Goal: Information Seeking & Learning: Learn about a topic

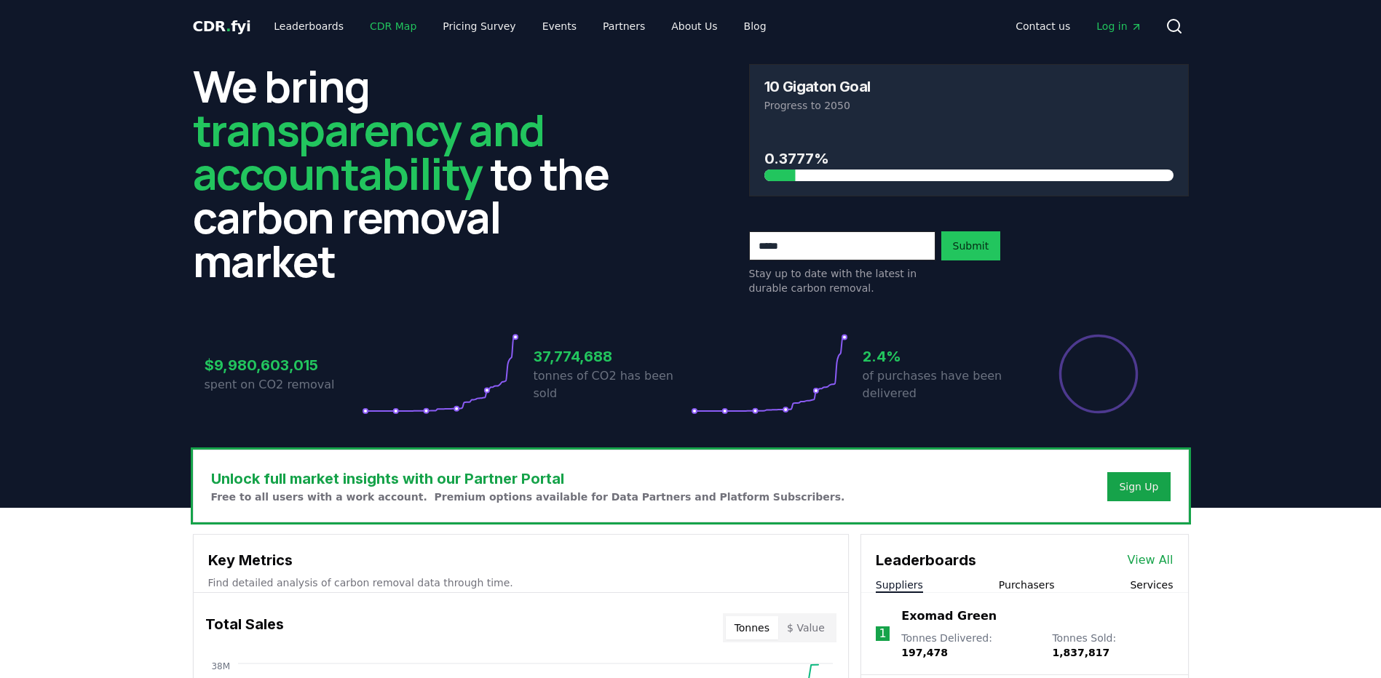
click at [368, 23] on link "CDR Map" at bounding box center [393, 26] width 70 height 26
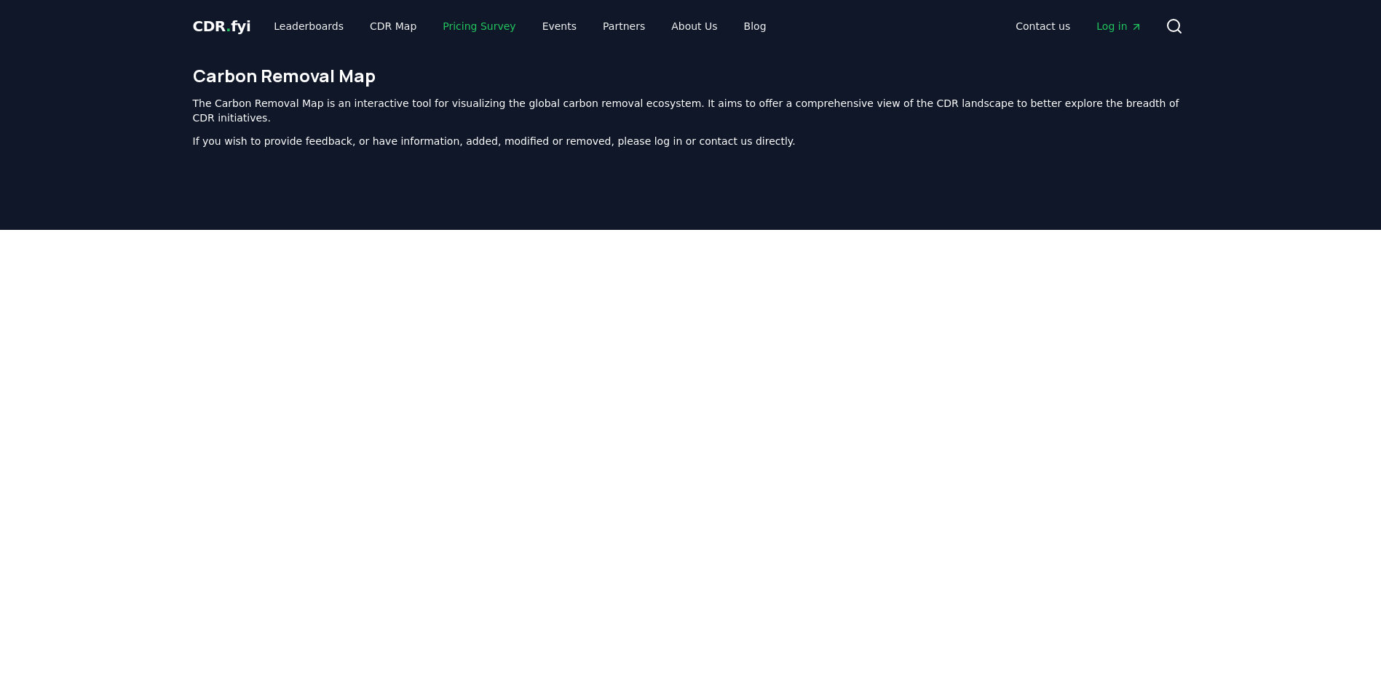
click at [472, 25] on link "Pricing Survey" at bounding box center [479, 26] width 96 height 26
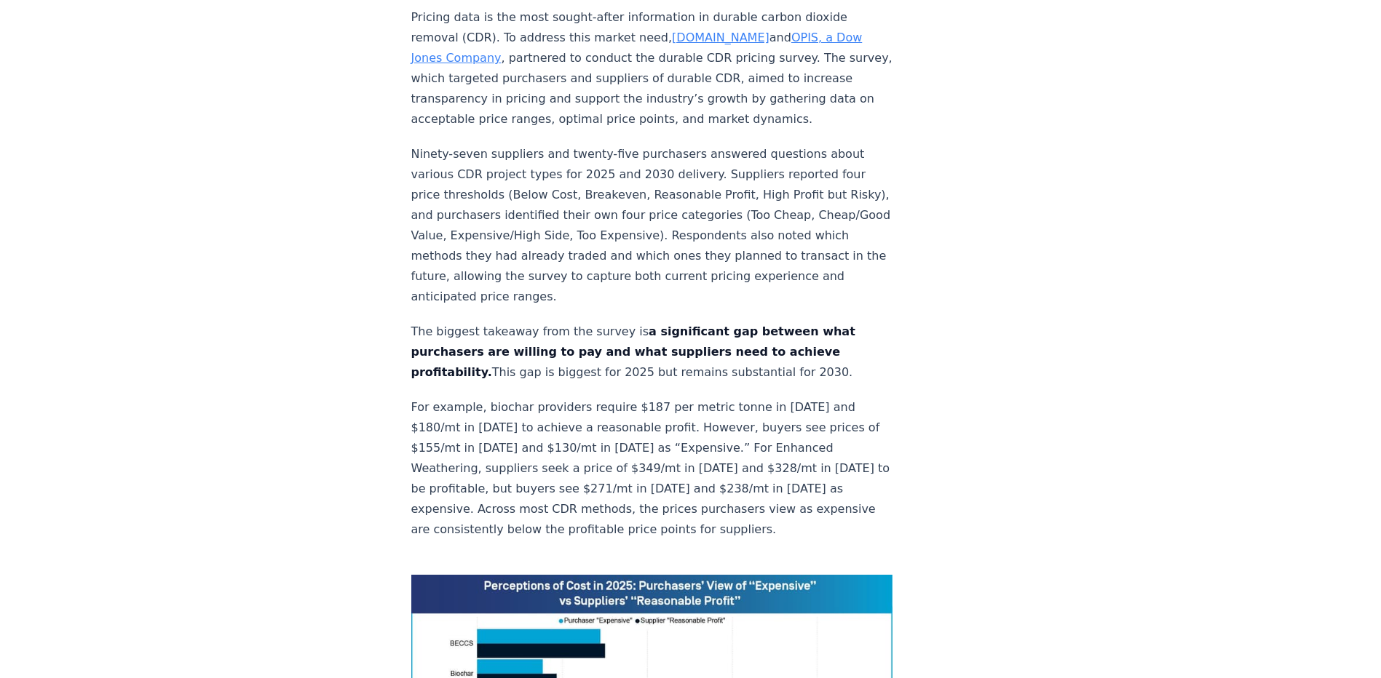
scroll to position [509, 0]
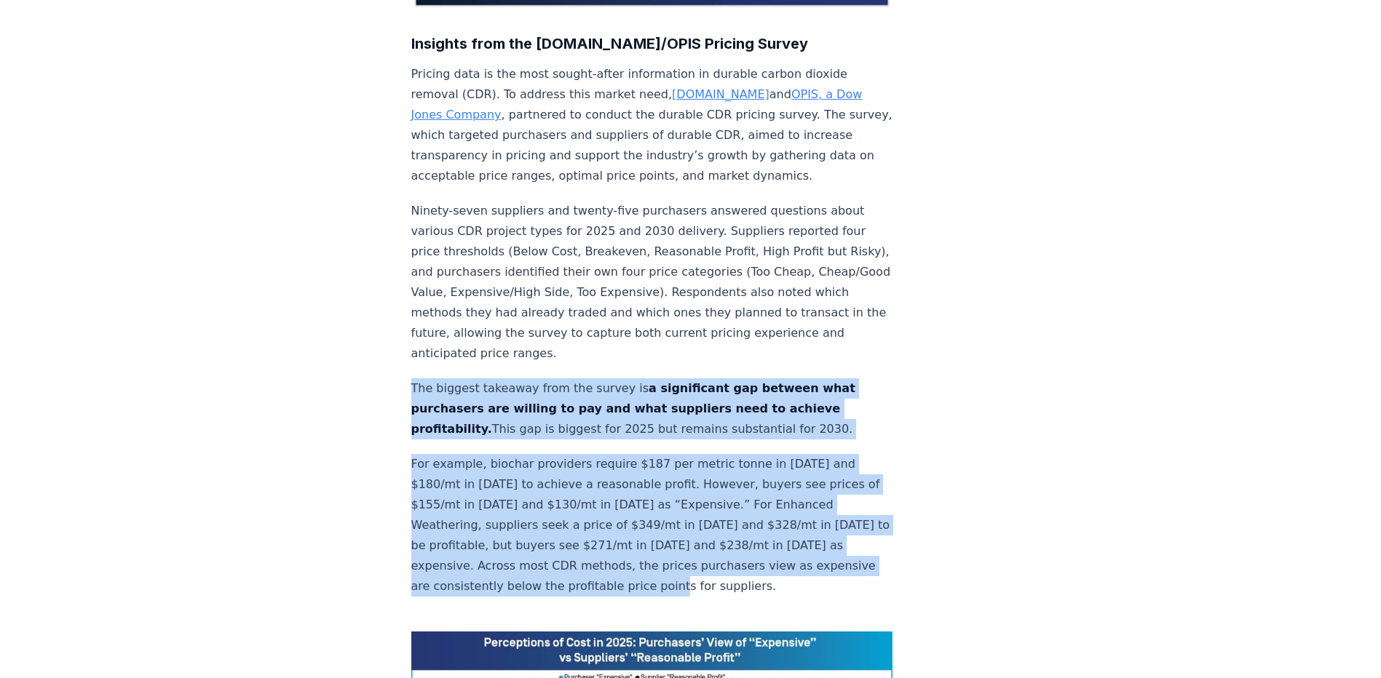
drag, startPoint x: 742, startPoint y: 540, endPoint x: 375, endPoint y: 348, distance: 414.7
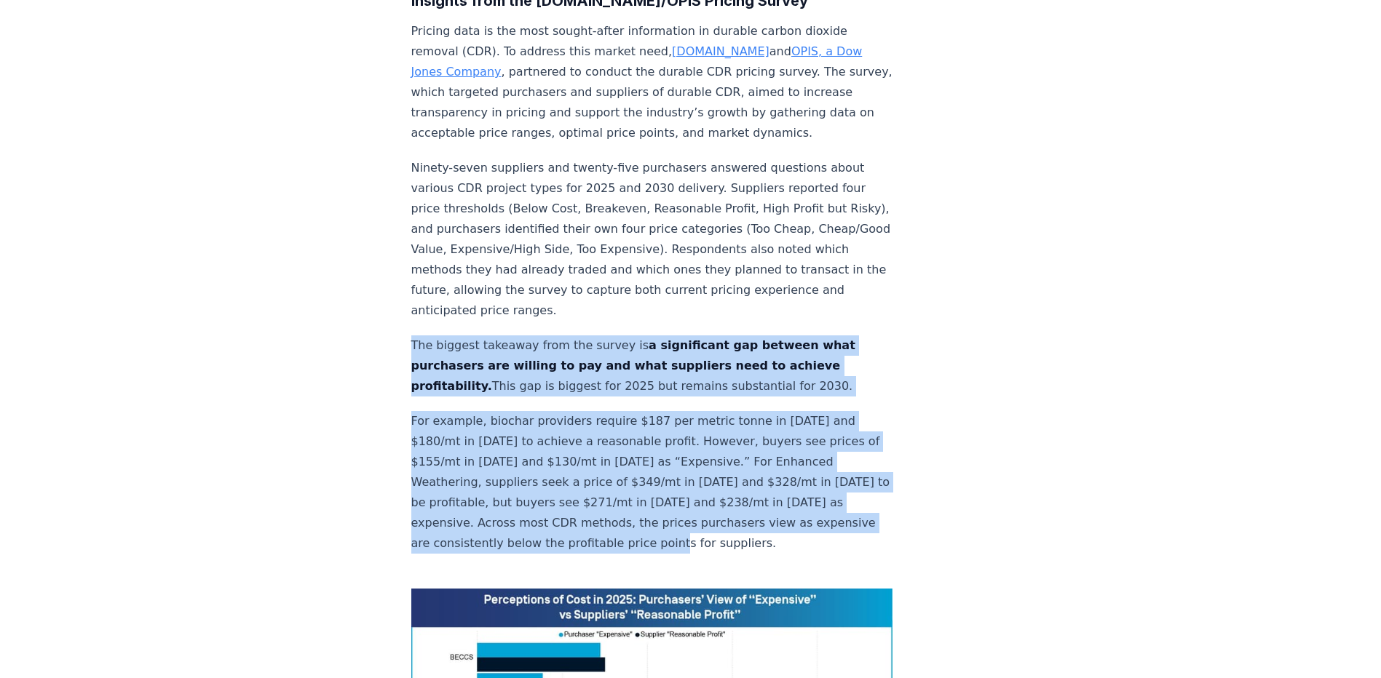
scroll to position [655, 0]
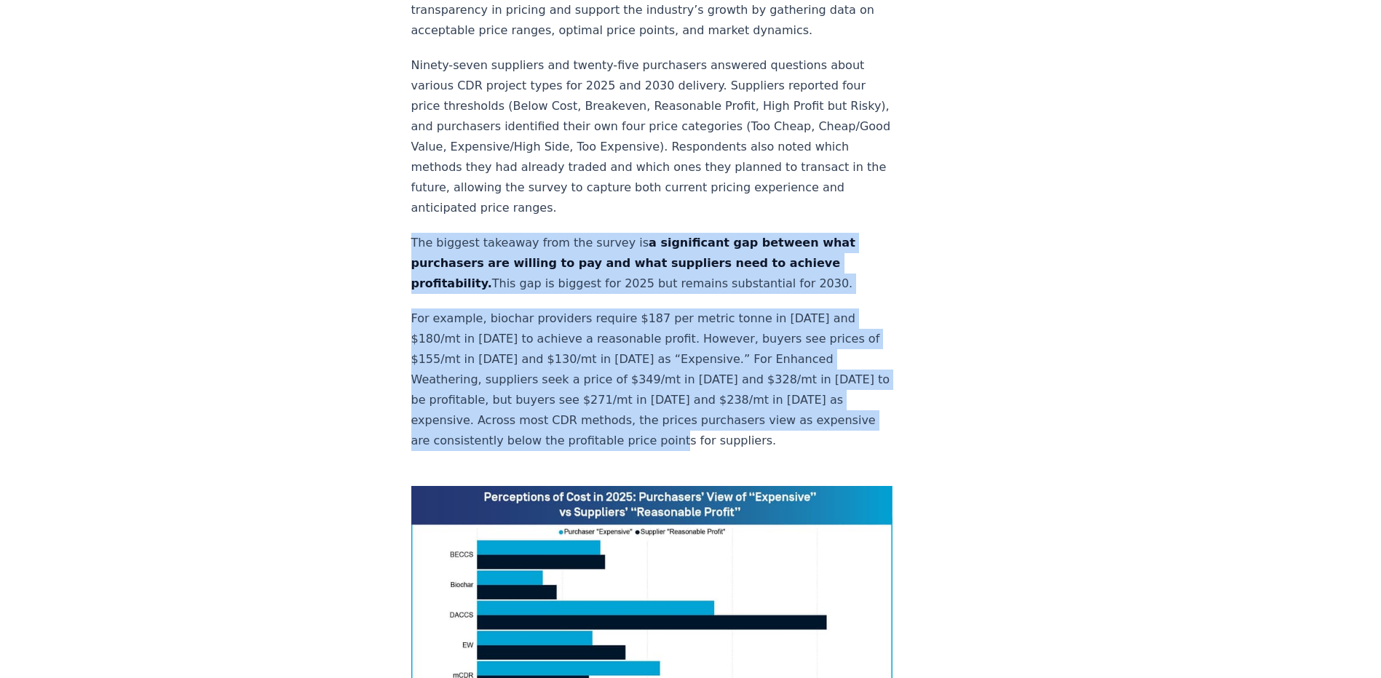
copy div "The biggest takeaway from the survey is a significant gap between what purchase…"
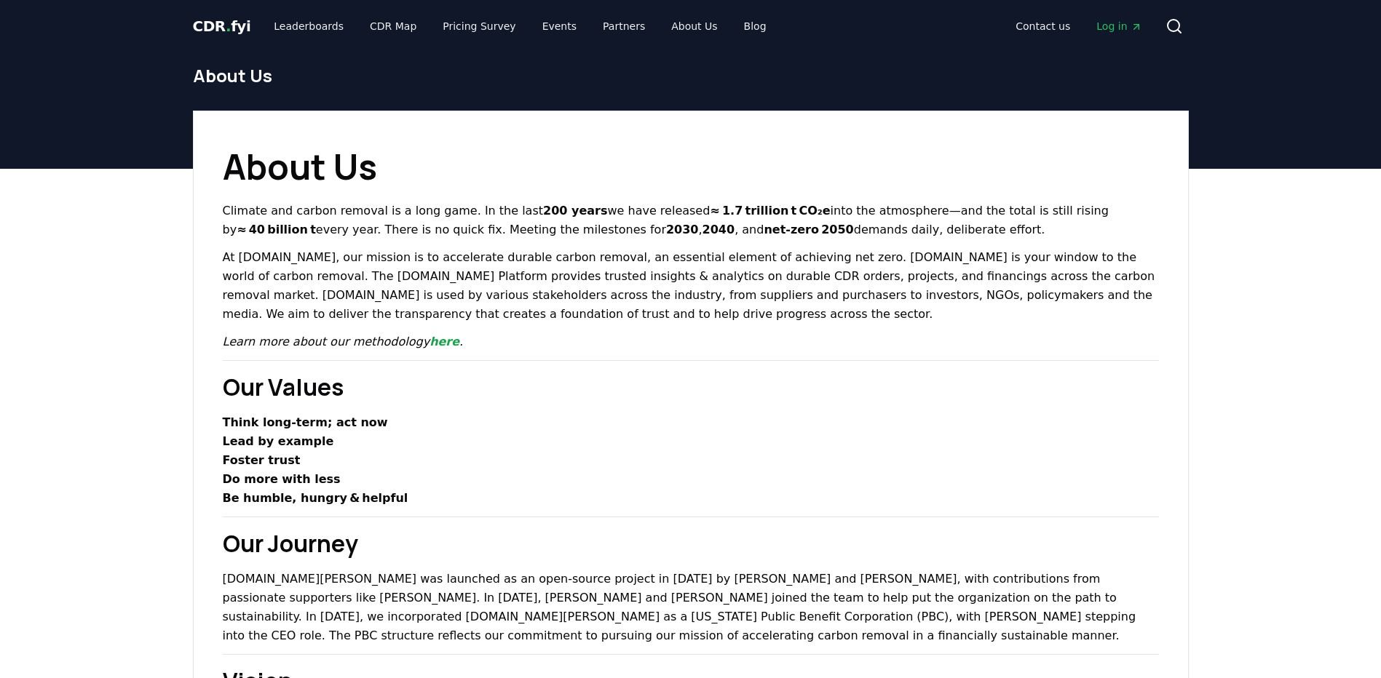
click at [232, 33] on span "CDR . fyi" at bounding box center [222, 25] width 58 height 17
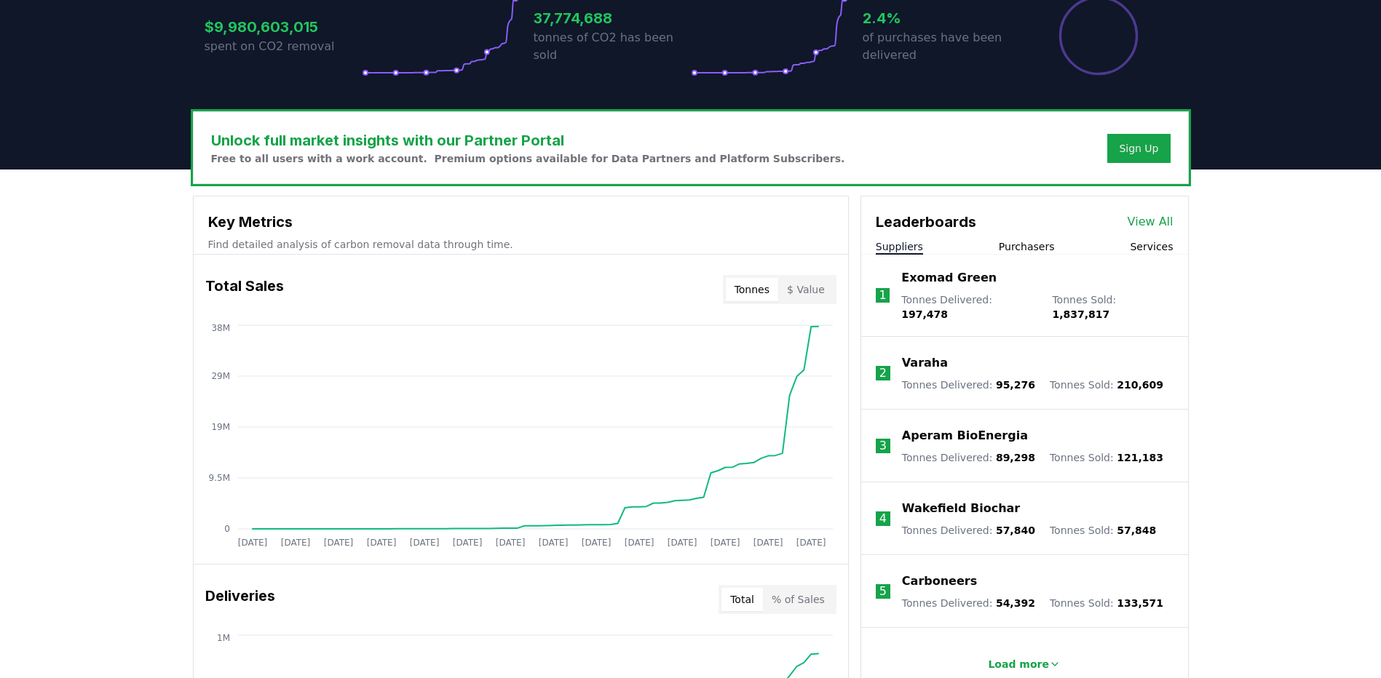
scroll to position [364, 0]
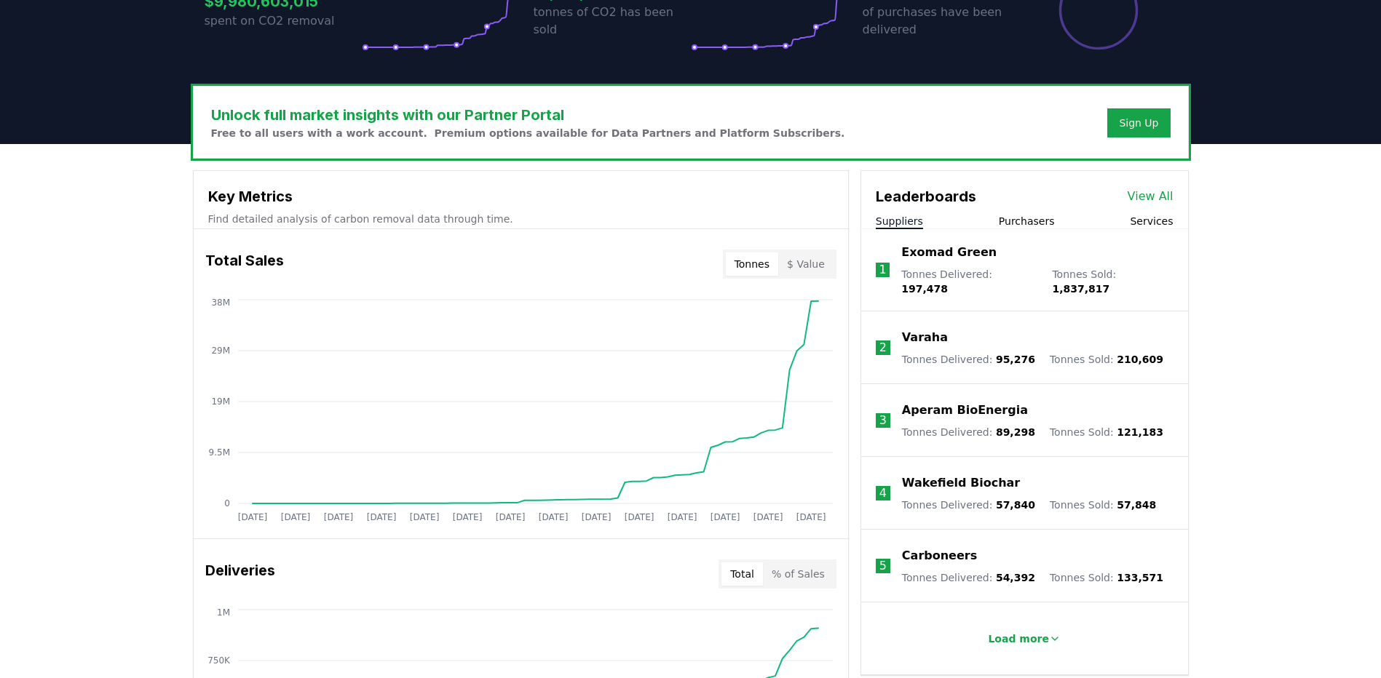
click at [1023, 222] on button "Purchasers" at bounding box center [1027, 221] width 56 height 15
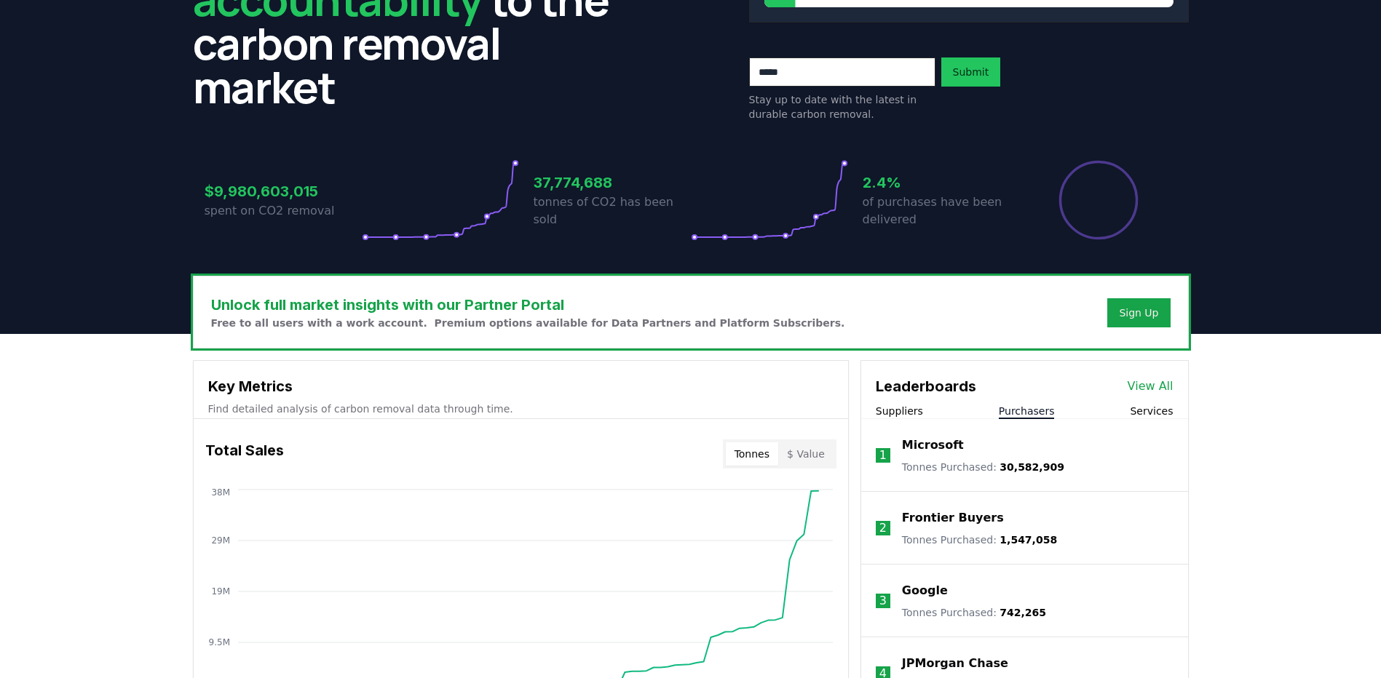
scroll to position [0, 0]
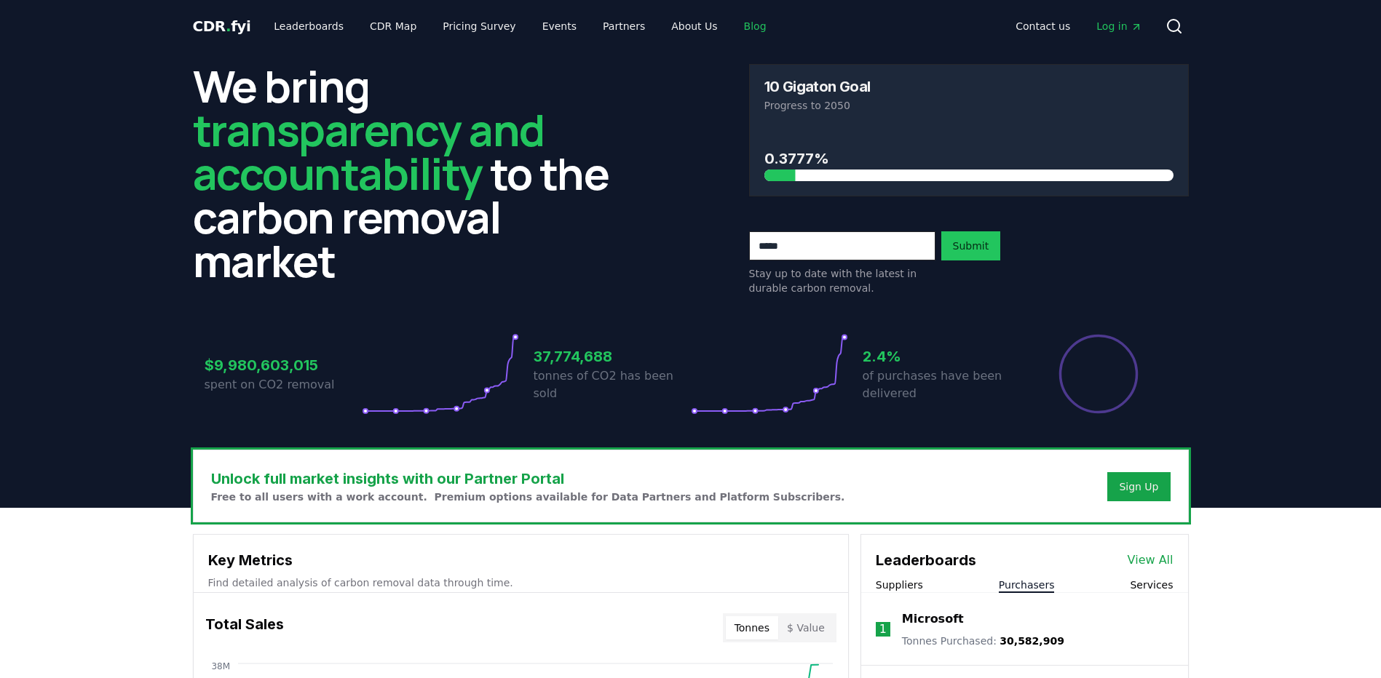
click at [732, 23] on link "Blog" at bounding box center [755, 26] width 46 height 26
